Goal: Task Accomplishment & Management: Use online tool/utility

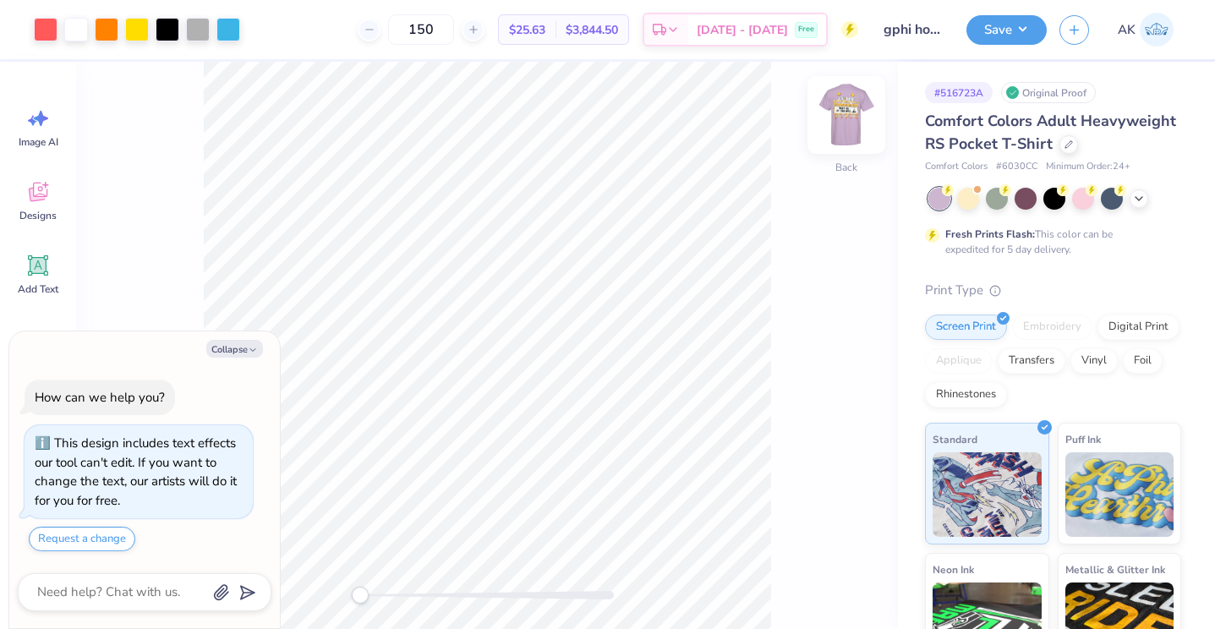
click at [840, 119] on img at bounding box center [847, 115] width 68 height 68
click at [197, 31] on div at bounding box center [198, 28] width 24 height 24
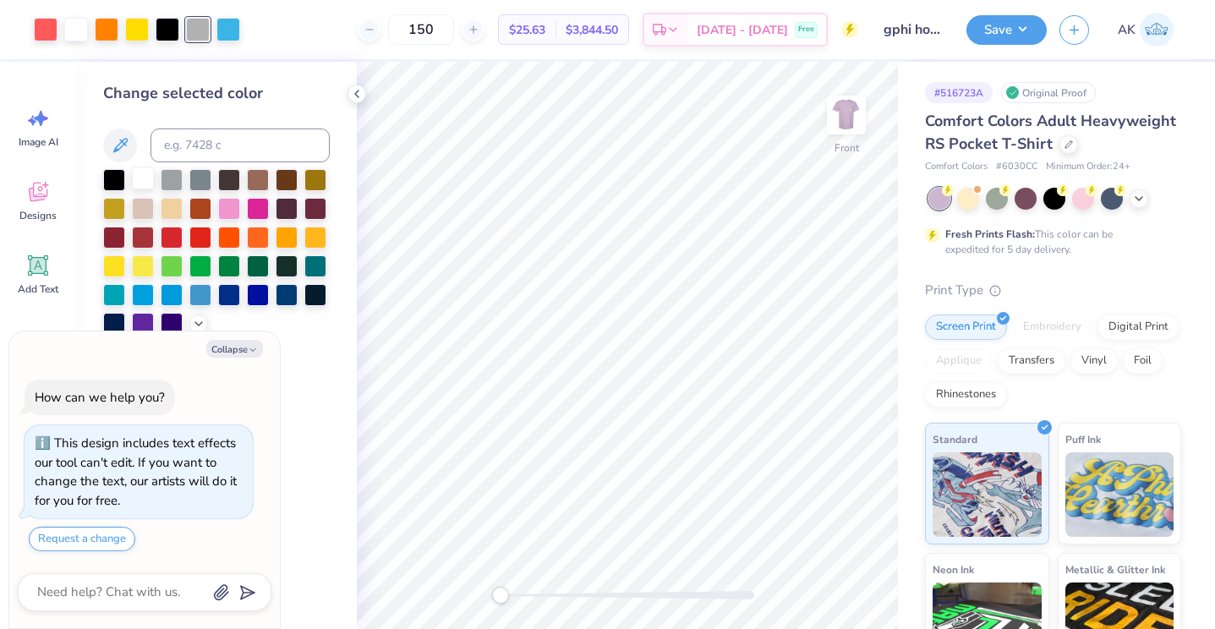
click at [143, 178] on div at bounding box center [143, 178] width 22 height 22
click at [813, 583] on icon at bounding box center [818, 581] width 17 height 17
click at [193, 30] on div at bounding box center [198, 28] width 24 height 24
click at [112, 175] on div at bounding box center [114, 178] width 22 height 22
click at [806, 588] on div at bounding box center [818, 581] width 27 height 27
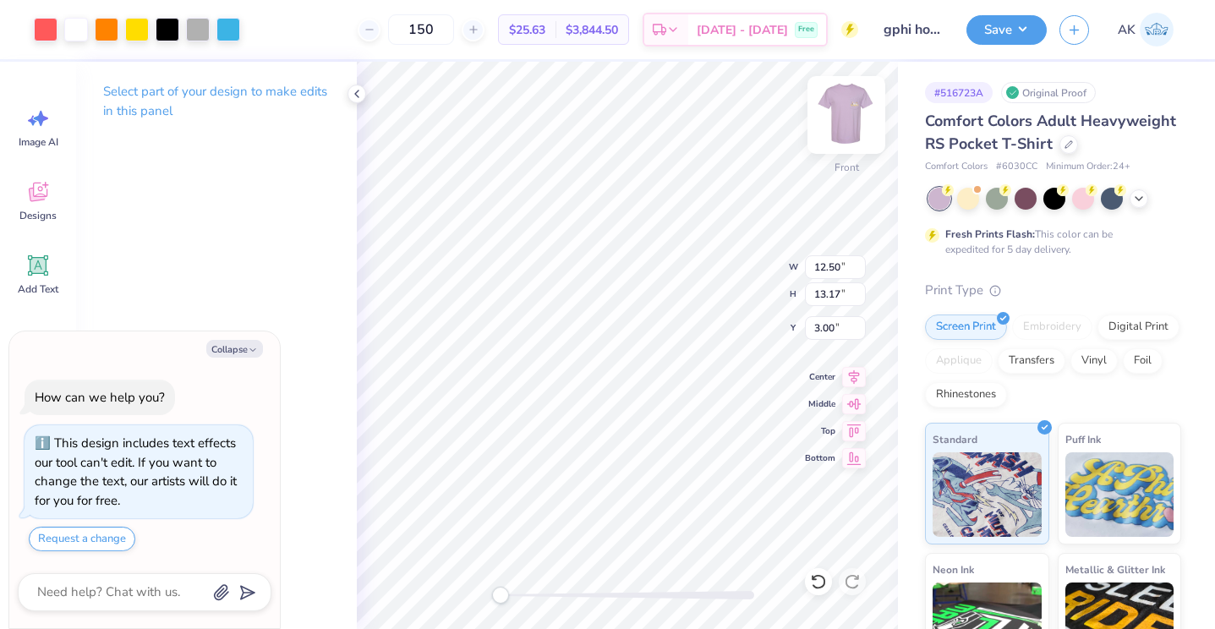
click at [835, 110] on img at bounding box center [847, 115] width 68 height 68
click at [228, 23] on div at bounding box center [229, 28] width 24 height 24
type textarea "x"
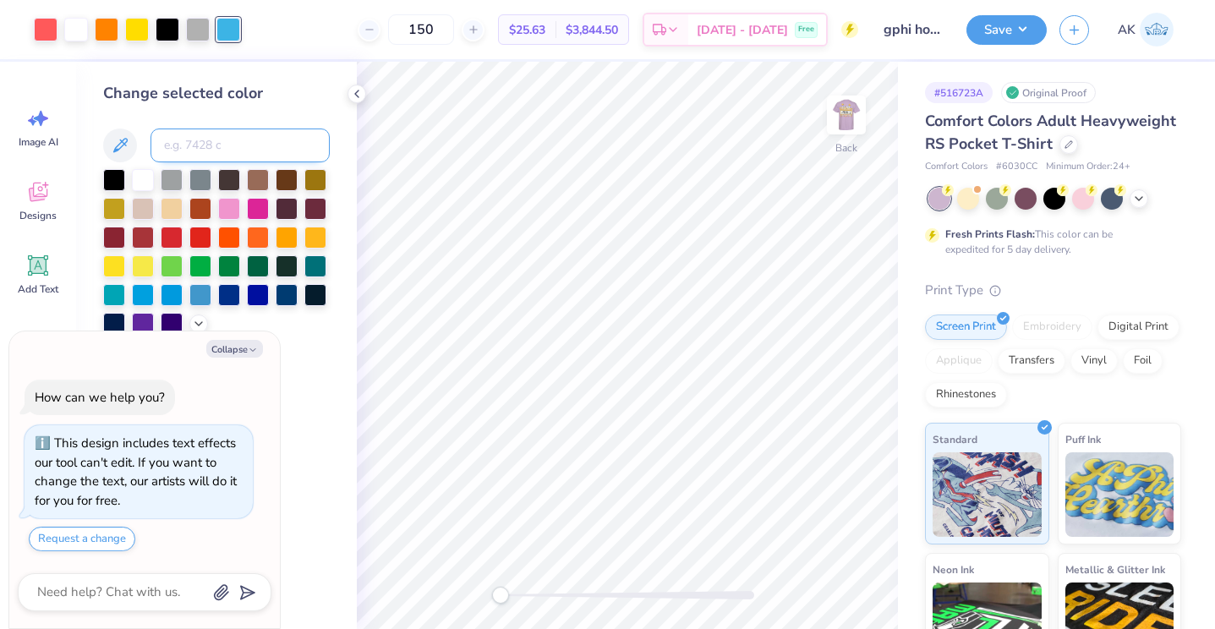
click at [210, 149] on input at bounding box center [240, 146] width 179 height 34
type input "178"
type textarea "x"
click at [167, 36] on div at bounding box center [168, 28] width 24 height 24
click at [143, 178] on div at bounding box center [143, 178] width 22 height 22
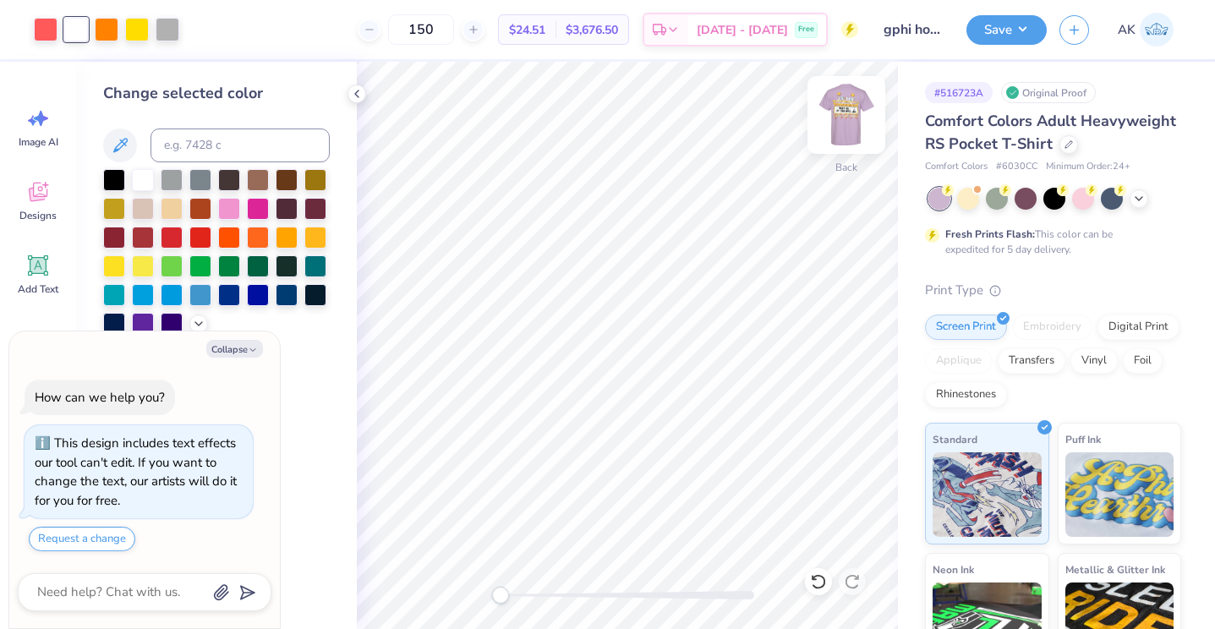
click at [856, 104] on img at bounding box center [847, 115] width 68 height 68
click at [856, 104] on img at bounding box center [847, 115] width 34 height 34
click at [844, 116] on img at bounding box center [847, 115] width 68 height 68
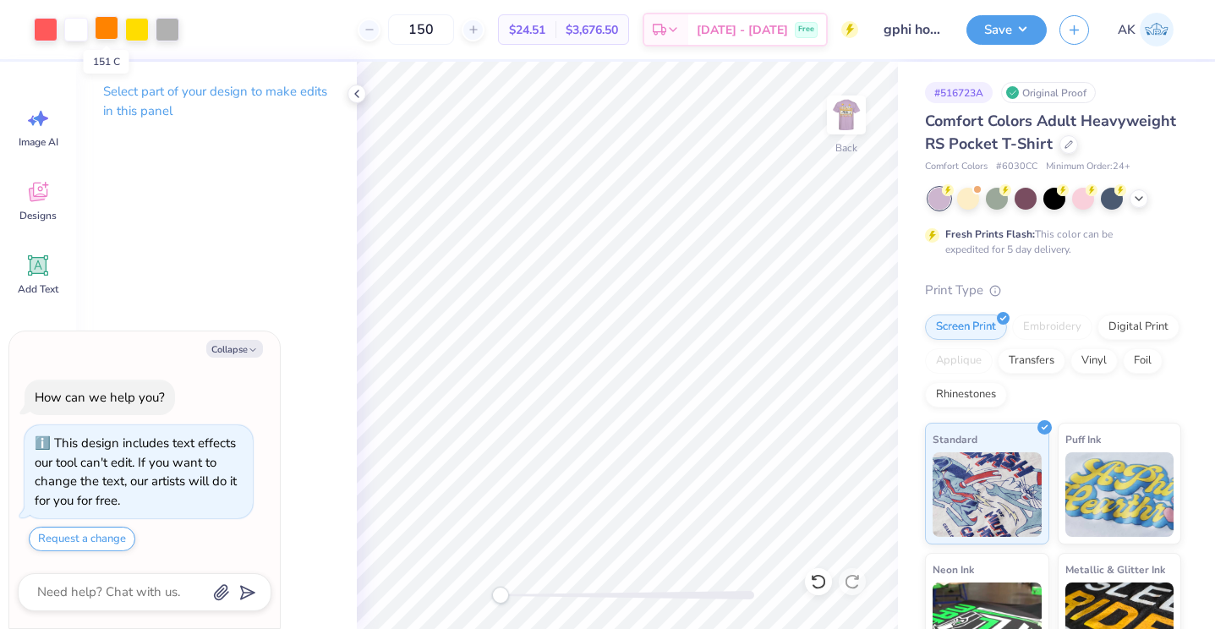
click at [107, 25] on div at bounding box center [107, 28] width 24 height 24
type textarea "x"
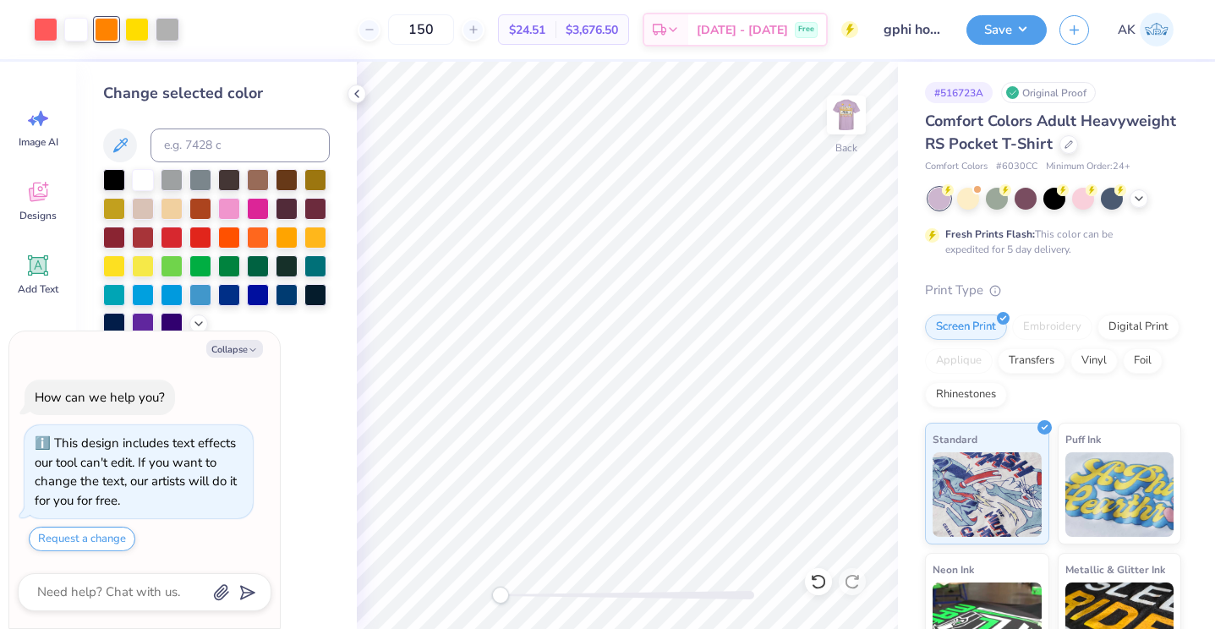
click at [205, 121] on div "Change selected color" at bounding box center [216, 208] width 227 height 253
click at [221, 144] on input at bounding box center [240, 146] width 179 height 34
type input "yellow"
click at [832, 129] on img at bounding box center [847, 115] width 68 height 68
click at [108, 32] on div at bounding box center [107, 28] width 24 height 24
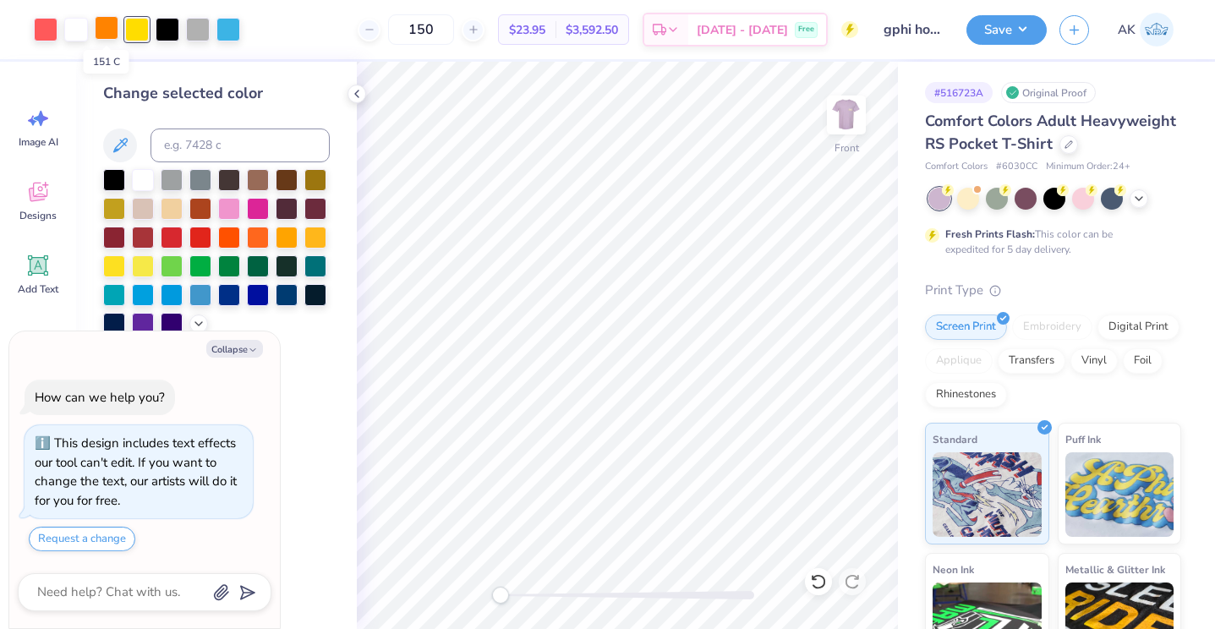
type textarea "x"
click at [194, 142] on input at bounding box center [240, 146] width 179 height 34
type input "178"
click at [1020, 31] on button "Save" at bounding box center [1007, 28] width 80 height 30
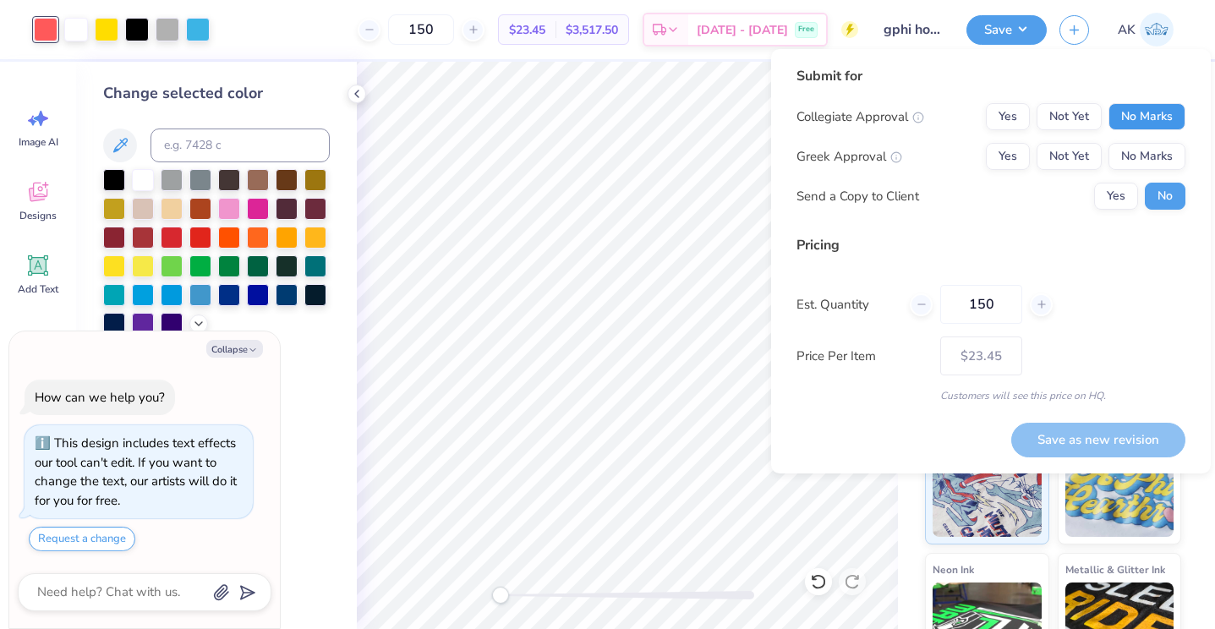
click at [1131, 119] on button "No Marks" at bounding box center [1147, 116] width 77 height 27
click at [1065, 158] on button "Not Yet" at bounding box center [1069, 156] width 65 height 27
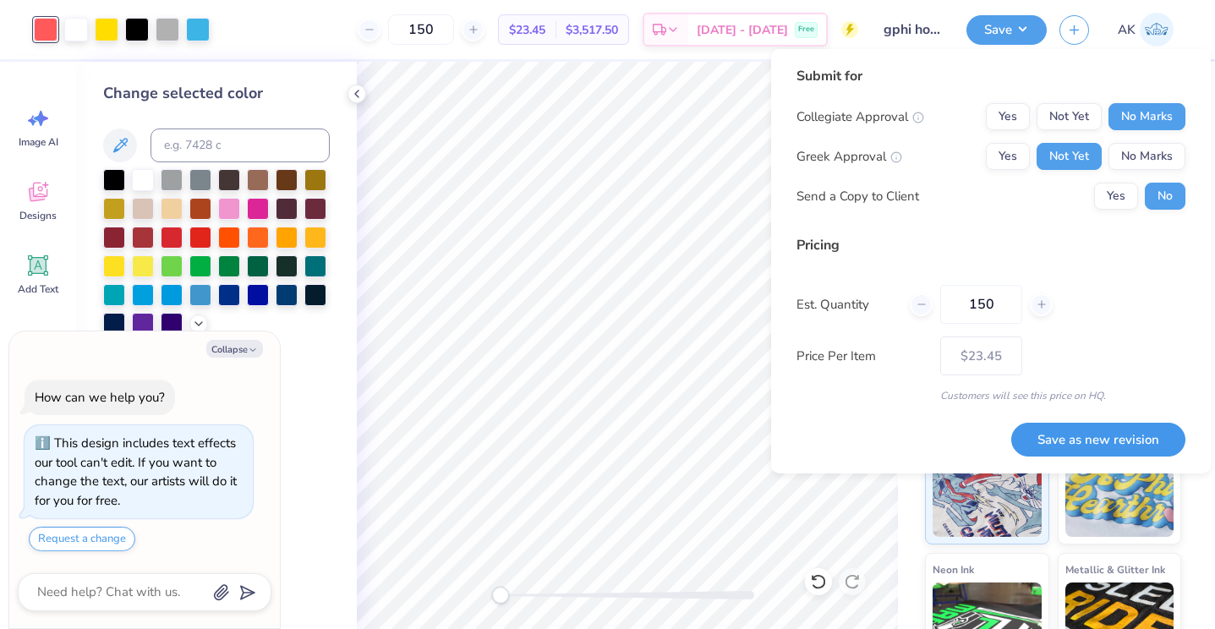
click at [1056, 440] on button "Save as new revision" at bounding box center [1099, 440] width 174 height 35
type textarea "x"
type input "– –"
type textarea "x"
type input "$23.45"
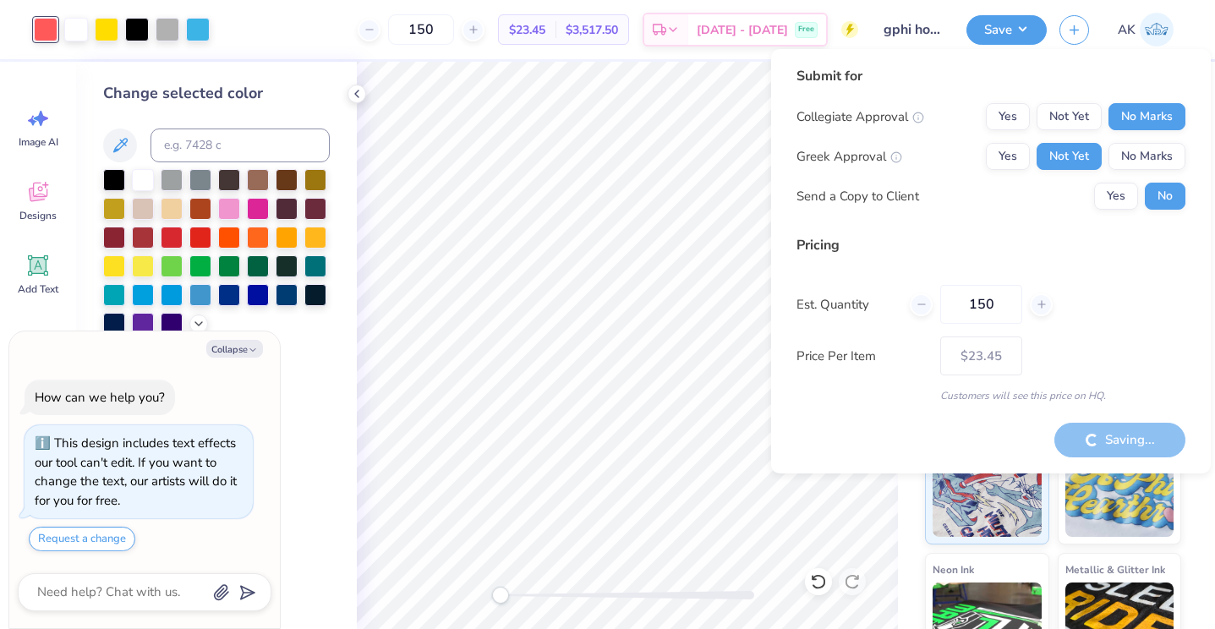
type textarea "x"
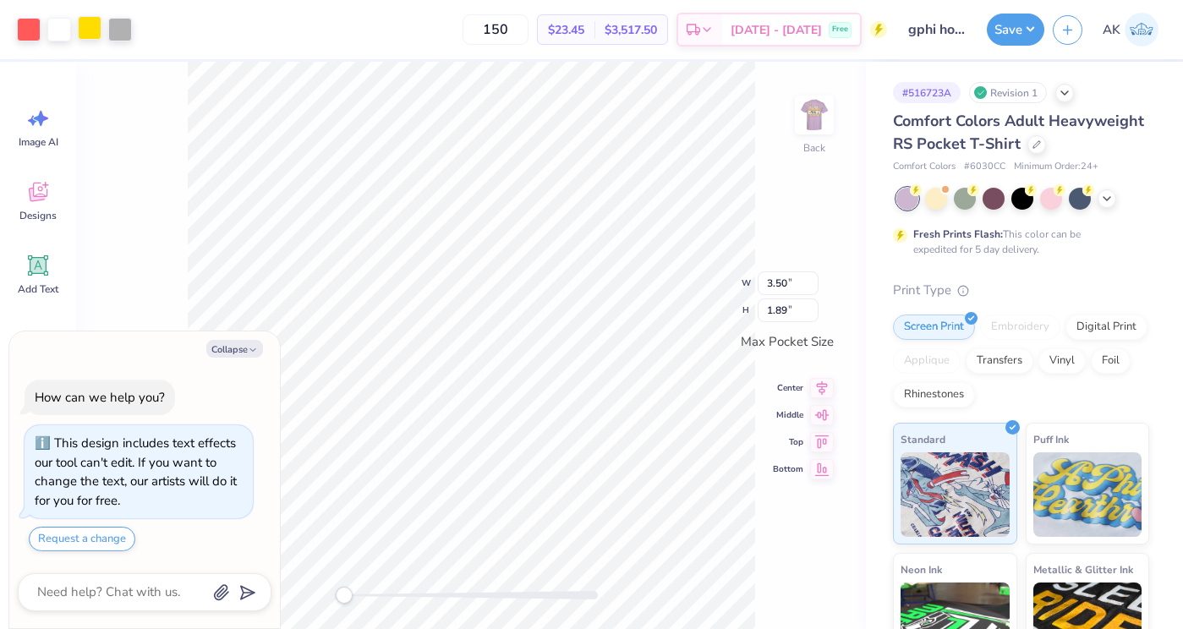
click at [96, 29] on div at bounding box center [90, 28] width 24 height 24
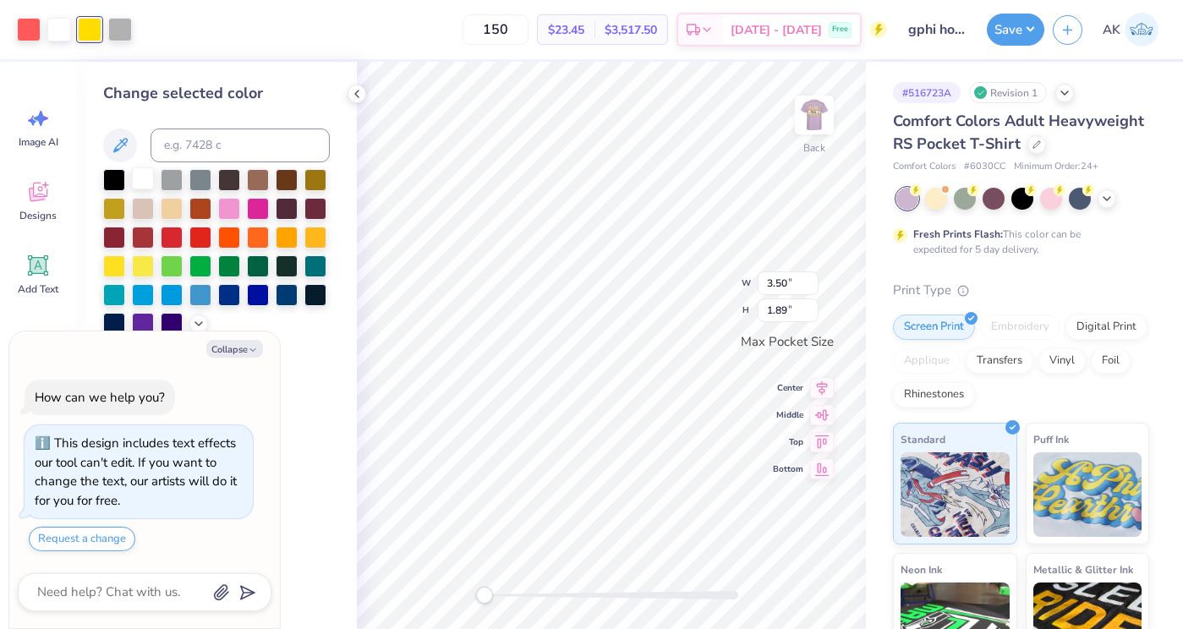
click at [151, 181] on div at bounding box center [143, 178] width 22 height 22
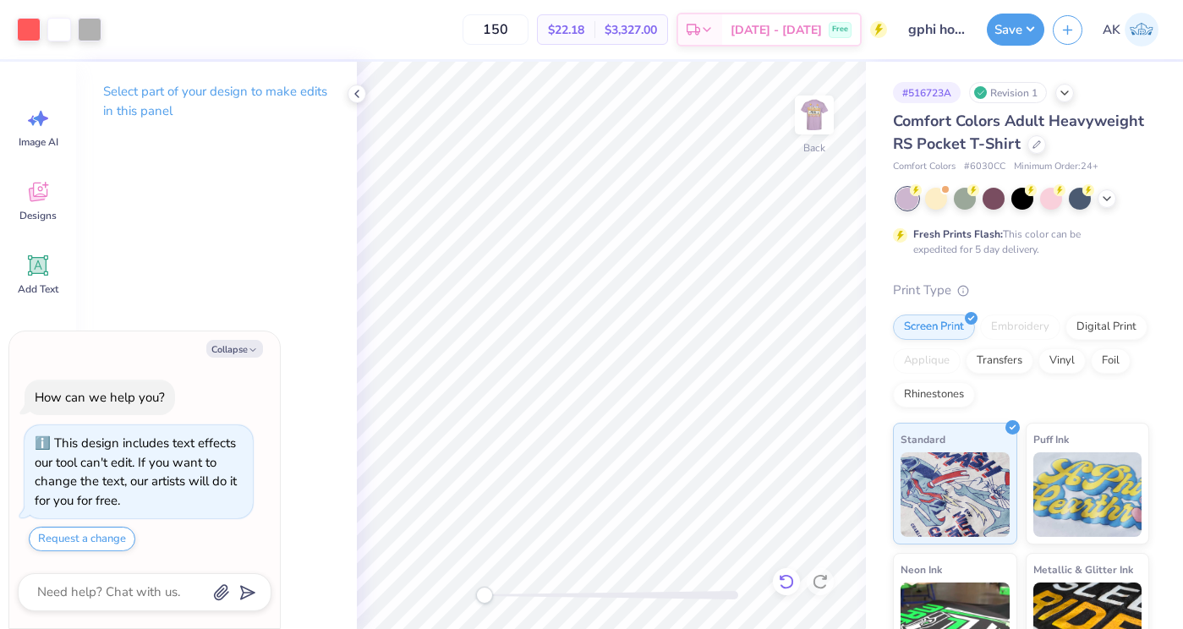
click at [780, 581] on icon at bounding box center [786, 581] width 17 height 17
click at [122, 25] on div at bounding box center [120, 28] width 24 height 24
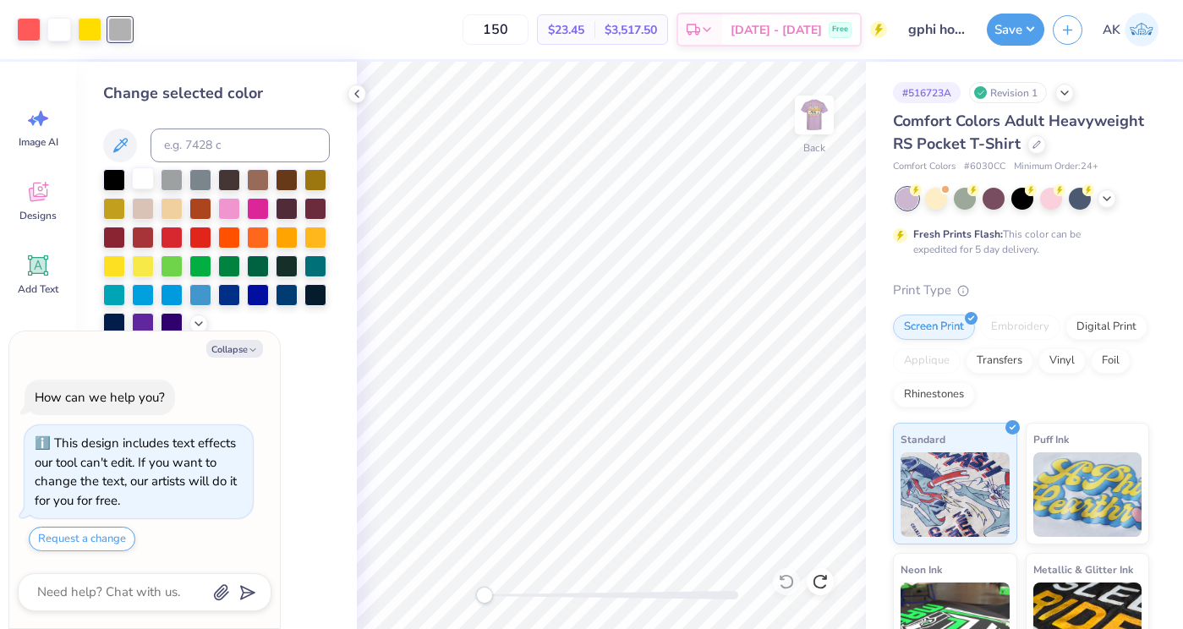
click at [152, 174] on div at bounding box center [143, 178] width 22 height 22
click at [1022, 40] on button "Save" at bounding box center [1016, 27] width 58 height 32
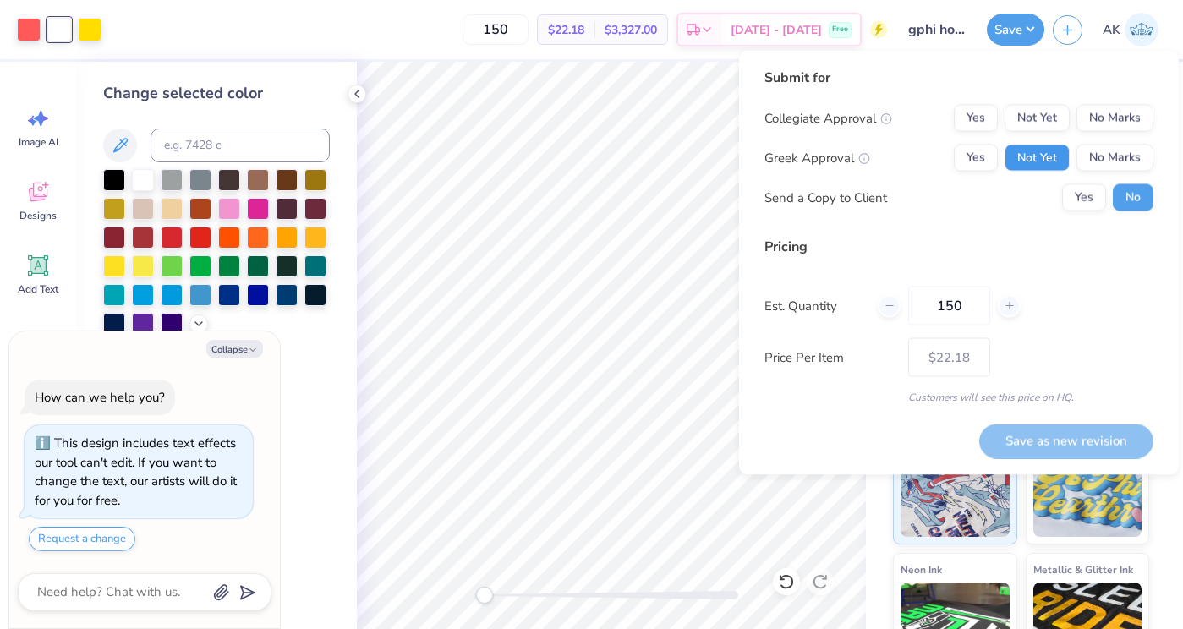
click at [1052, 159] on button "Not Yet" at bounding box center [1037, 158] width 65 height 27
click at [1121, 139] on div "Collegiate Approval Yes Not Yet No Marks Greek Approval Yes Not Yet No Marks Se…" at bounding box center [959, 158] width 389 height 107
click at [1121, 126] on button "No Marks" at bounding box center [1115, 118] width 77 height 27
click at [1062, 440] on button "Save as new revision" at bounding box center [1066, 441] width 174 height 35
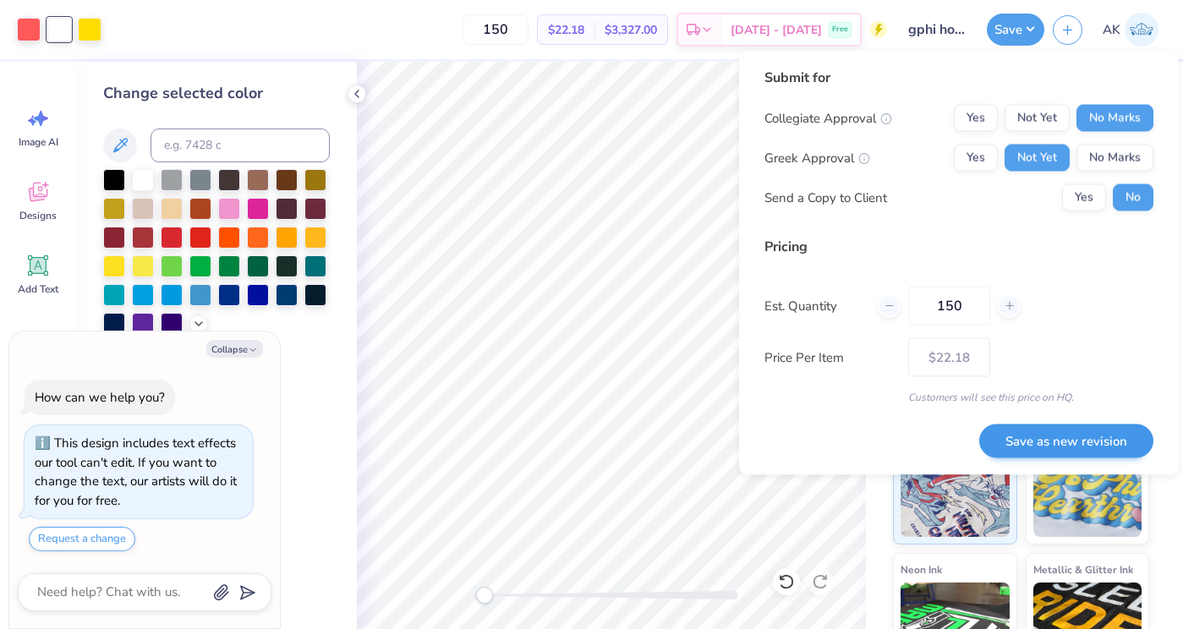
type textarea "x"
type input "– –"
type textarea "x"
type input "$22.18"
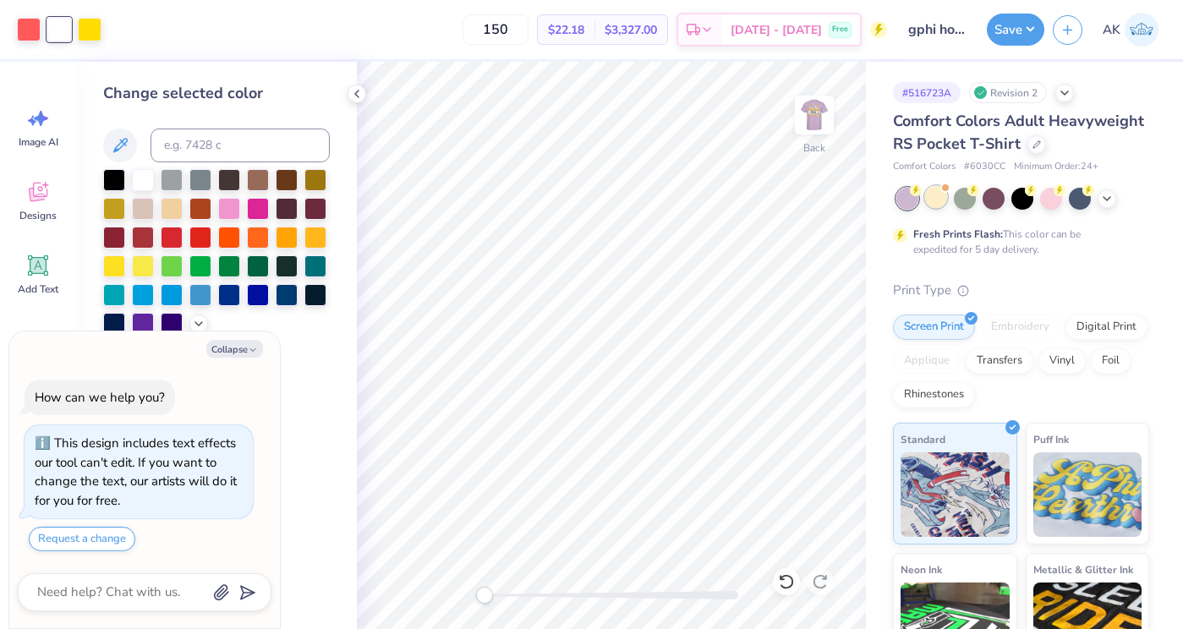
click at [947, 195] on div at bounding box center [936, 197] width 22 height 22
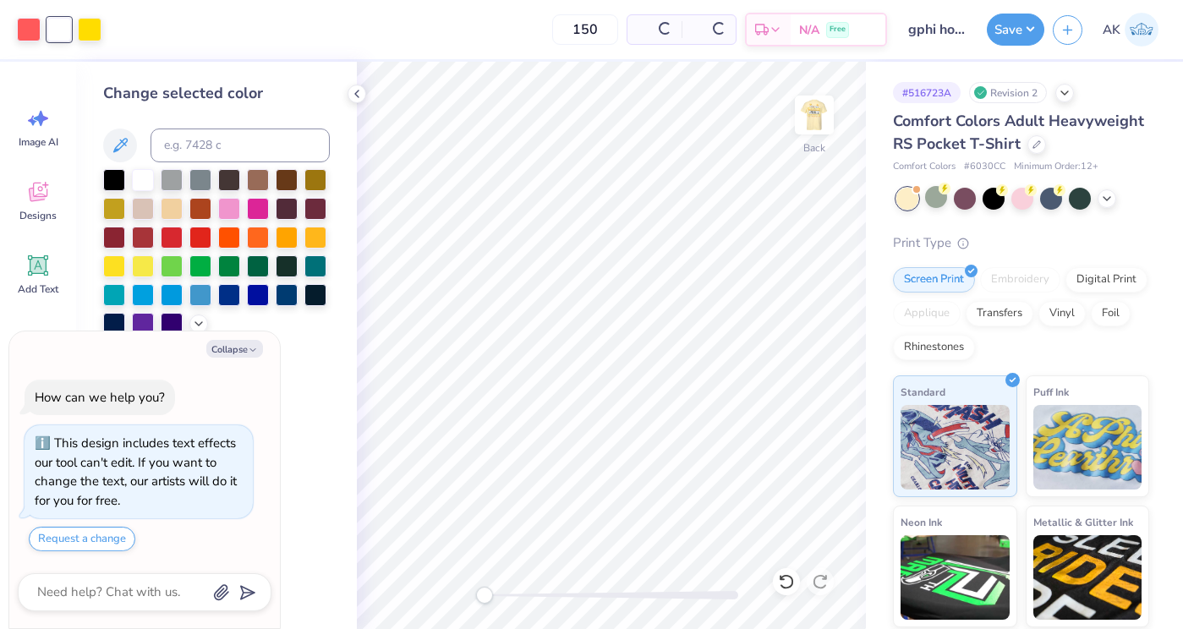
scroll to position [267, 0]
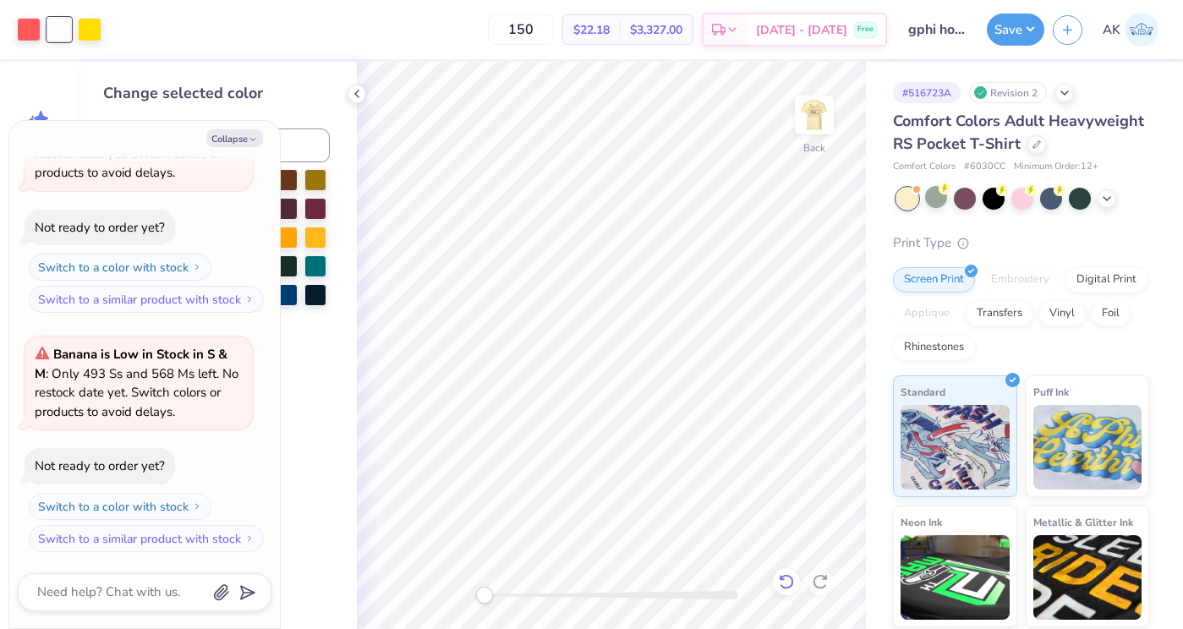
click at [784, 578] on icon at bounding box center [786, 581] width 17 height 17
click at [1105, 205] on div at bounding box center [1107, 197] width 19 height 19
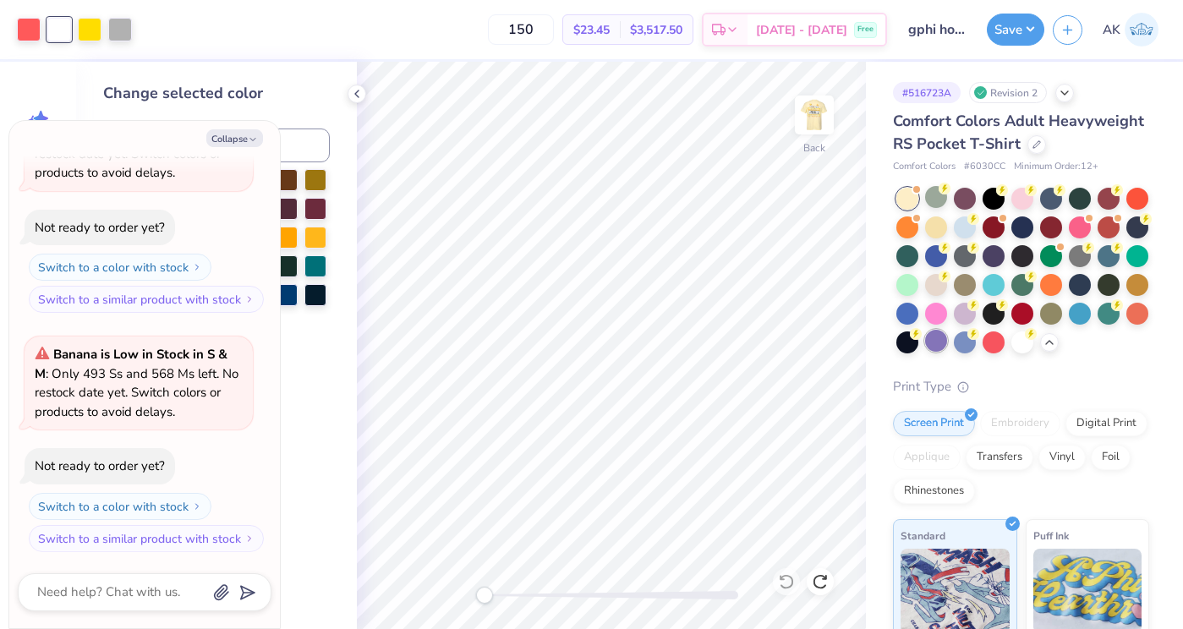
click at [935, 343] on div at bounding box center [936, 341] width 22 height 22
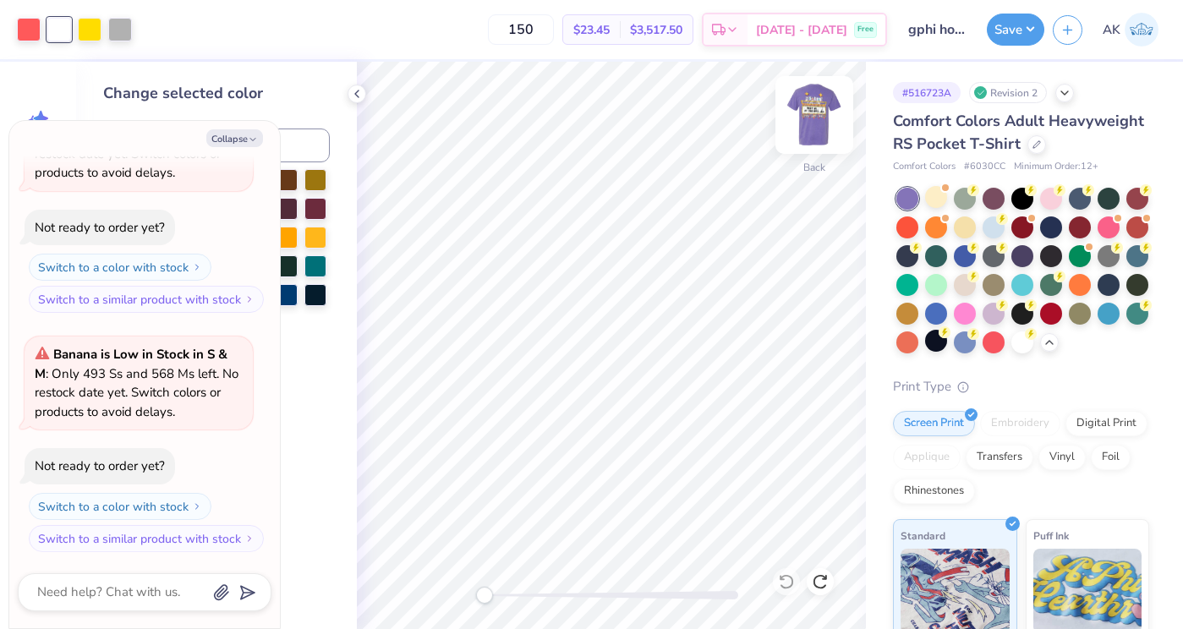
click at [822, 121] on img at bounding box center [815, 115] width 68 height 68
click at [999, 305] on circle at bounding box center [1002, 304] width 12 height 12
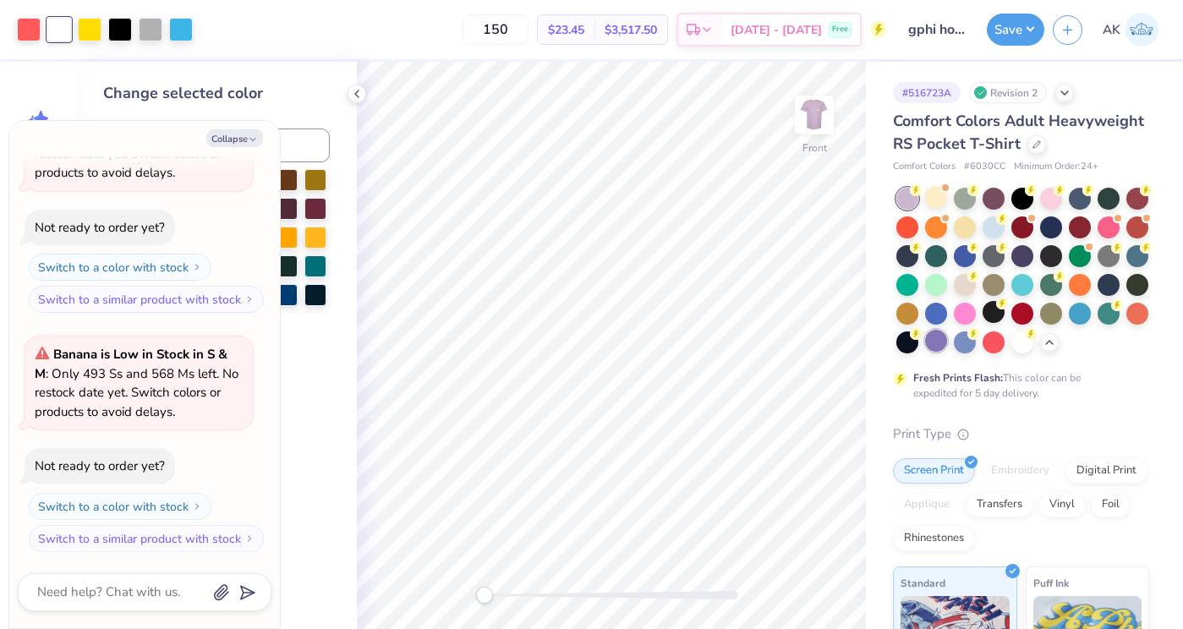
click at [940, 337] on div at bounding box center [936, 341] width 22 height 22
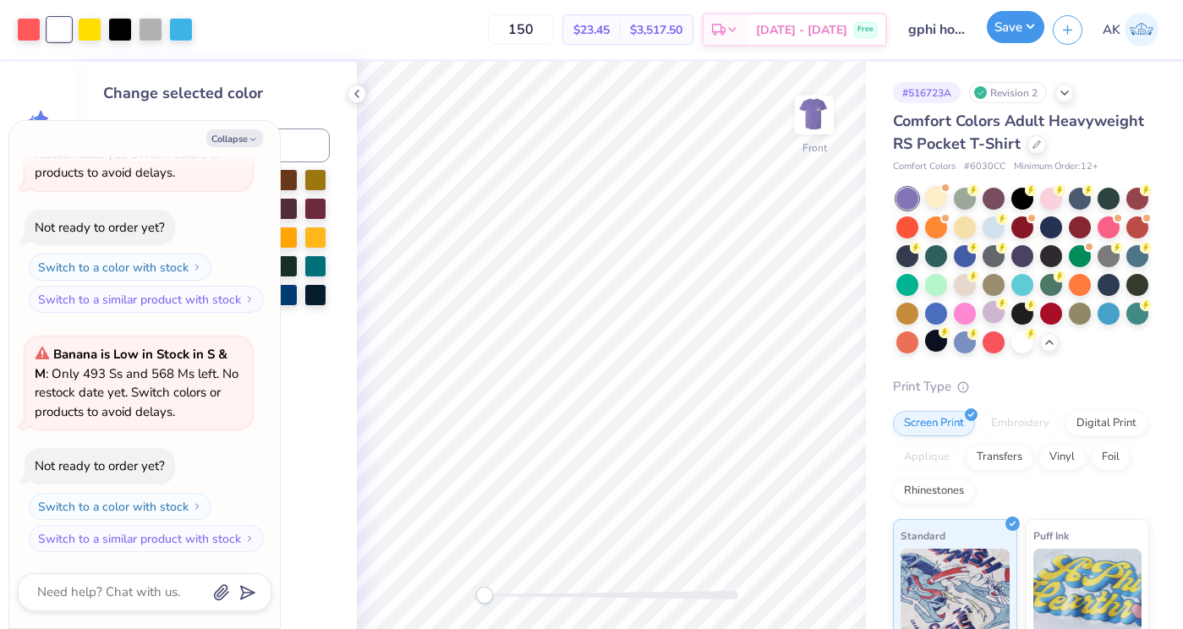
click at [1018, 35] on button "Save" at bounding box center [1016, 27] width 58 height 32
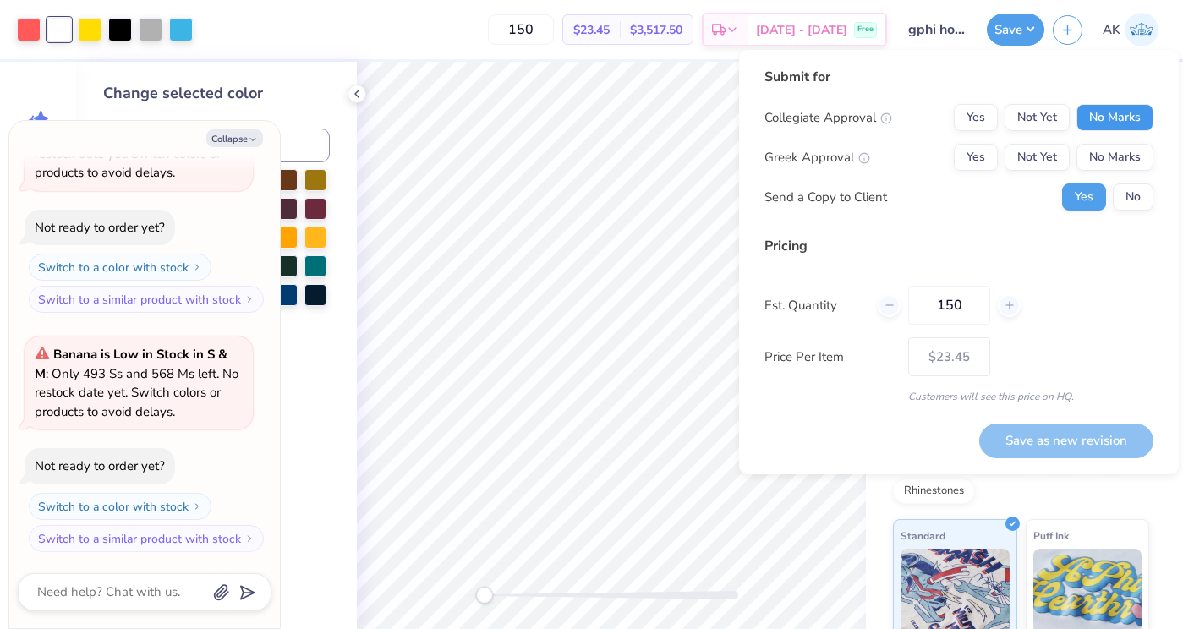
click at [1097, 112] on button "No Marks" at bounding box center [1115, 117] width 77 height 27
click at [1047, 151] on button "Not Yet" at bounding box center [1037, 157] width 65 height 27
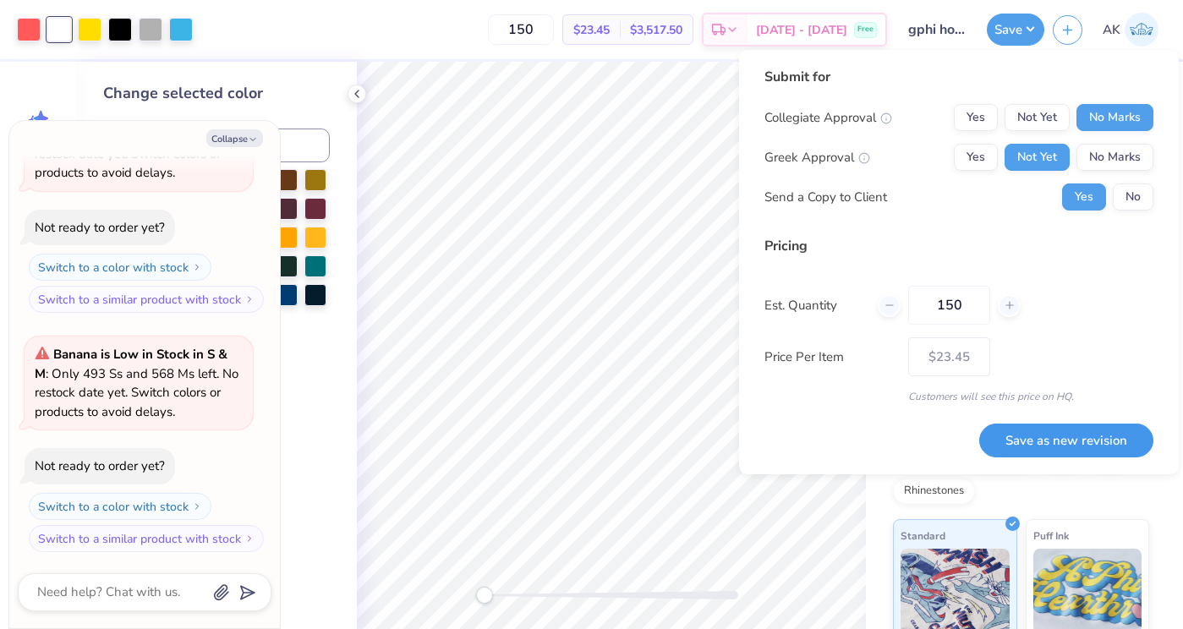
click at [1042, 426] on button "Save as new revision" at bounding box center [1066, 441] width 174 height 35
type textarea "x"
type input "– –"
type textarea "x"
type input "$23.45"
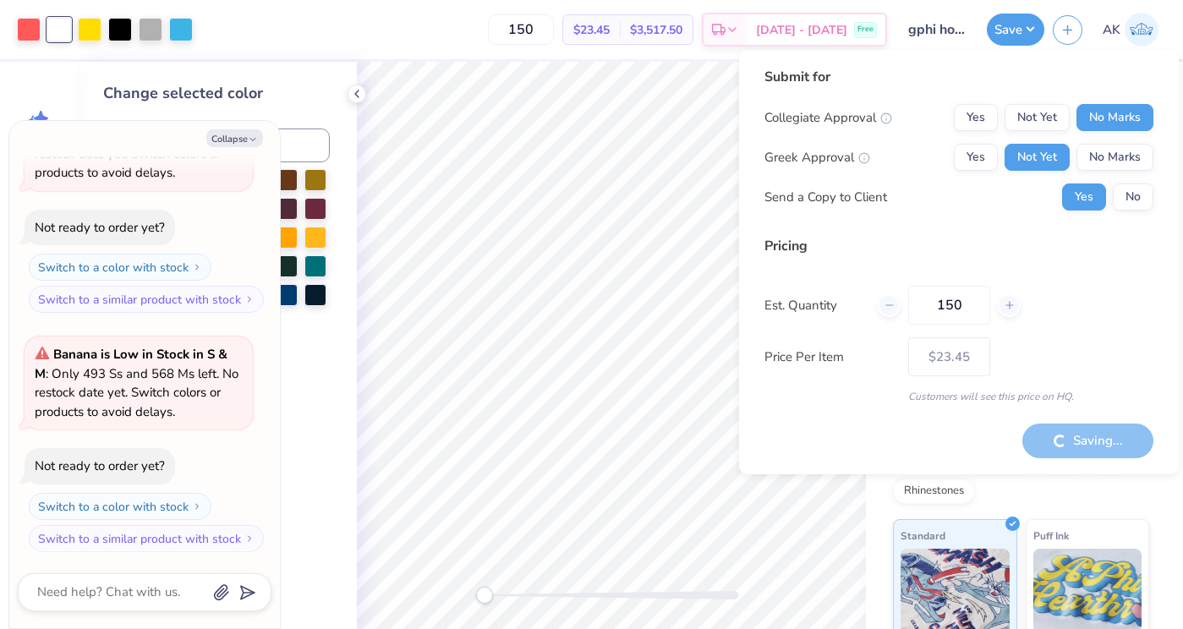
type textarea "x"
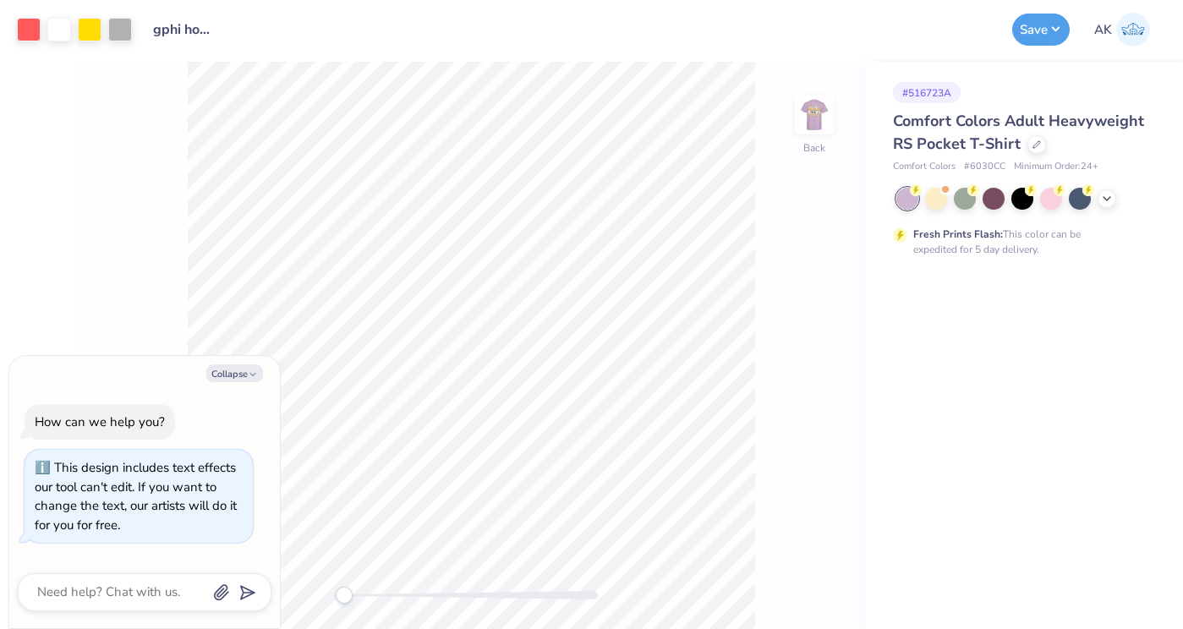
type textarea "x"
